Goal: Task Accomplishment & Management: Use online tool/utility

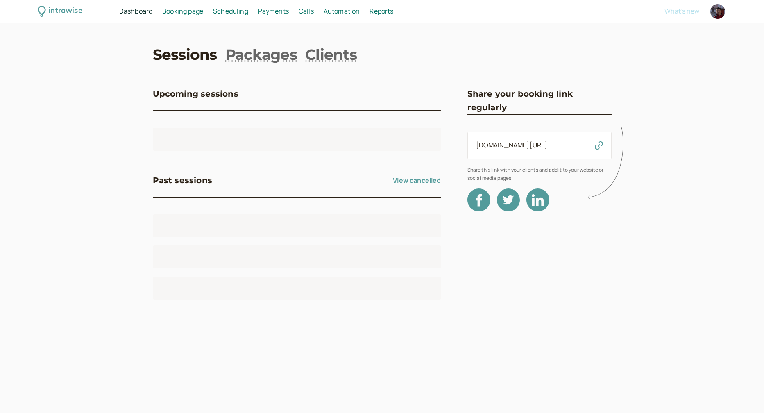
click at [241, 9] on span "Scheduling" at bounding box center [230, 11] width 35 height 9
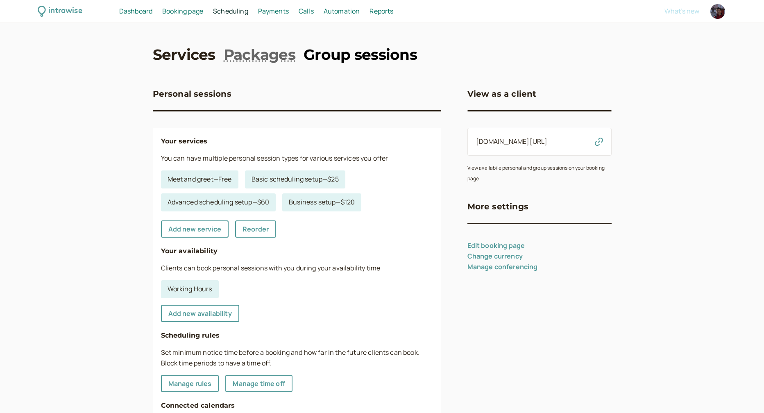
click at [350, 55] on link "Group sessions" at bounding box center [361, 54] width 114 height 20
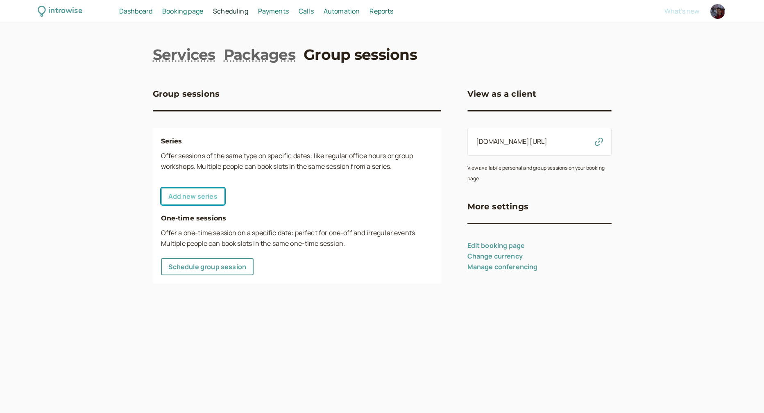
click at [194, 191] on link "Add new series" at bounding box center [193, 196] width 64 height 17
select select "30"
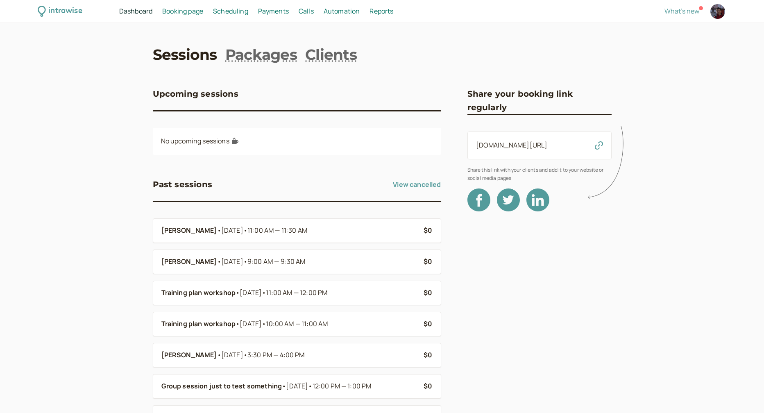
click at [230, 8] on span "Scheduling" at bounding box center [230, 11] width 35 height 9
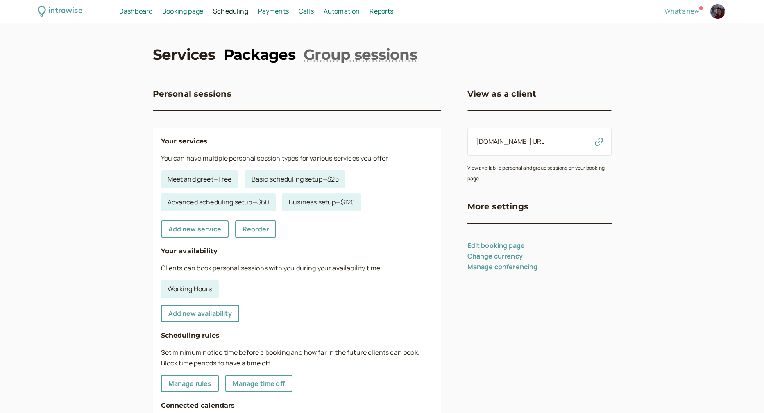
click at [265, 54] on link "Packages" at bounding box center [260, 54] width 72 height 20
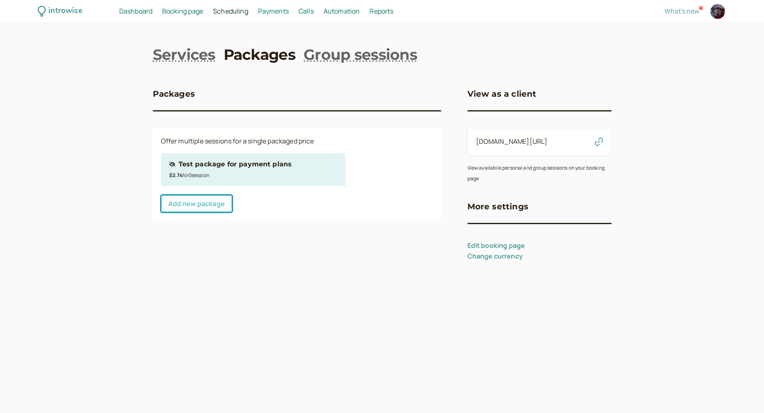
click at [196, 210] on link "Add new package" at bounding box center [196, 203] width 71 height 17
